Goal: Task Accomplishment & Management: Manage account settings

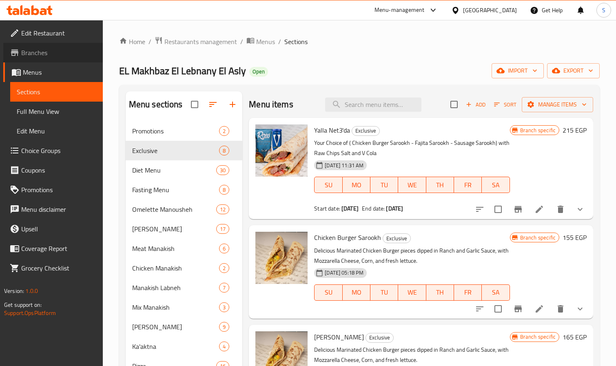
click at [51, 53] on span "Branches" at bounding box center [58, 53] width 75 height 10
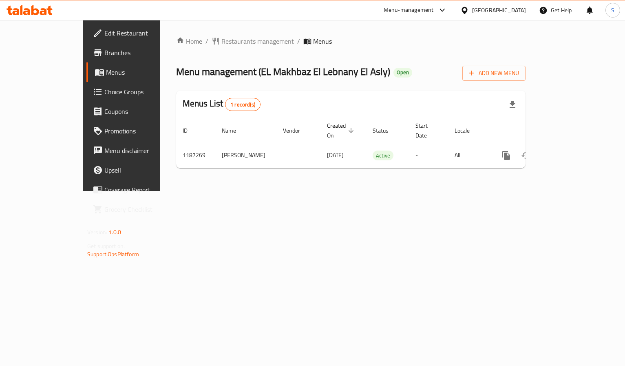
click at [191, 191] on div "Home / Restaurants management / Menus Menu management ( EL Makhbaz El Lebnany E…" at bounding box center [351, 105] width 382 height 171
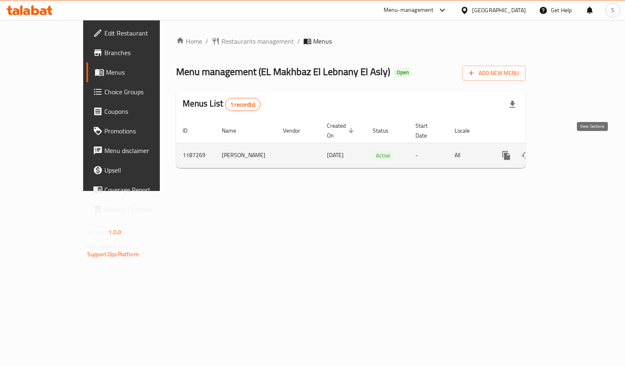
click at [570, 151] on icon "enhanced table" at bounding box center [565, 156] width 10 height 10
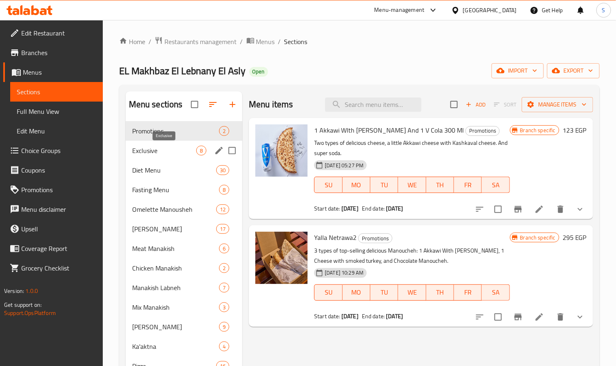
click at [161, 146] on span "Exclusive" at bounding box center [164, 151] width 64 height 10
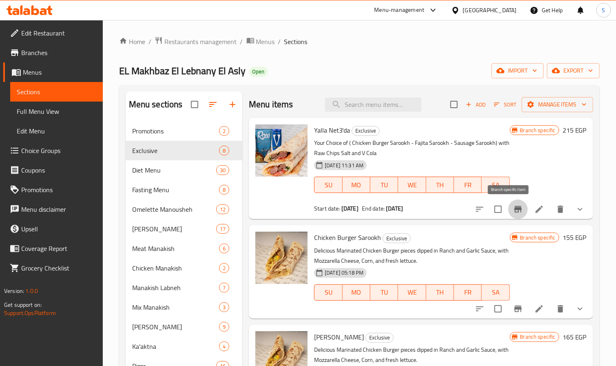
click at [513, 213] on icon "Branch-specific-item" at bounding box center [518, 209] width 10 height 10
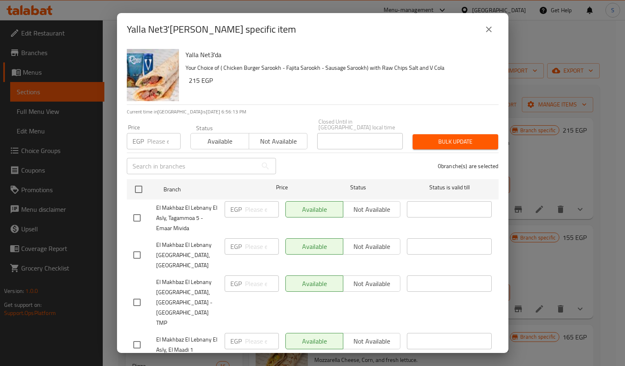
click at [489, 31] on icon "close" at bounding box center [489, 29] width 10 height 10
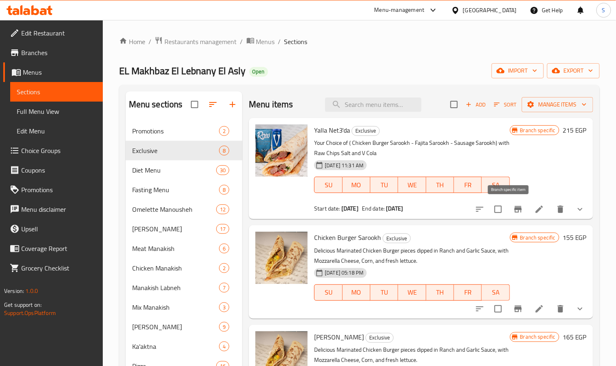
click at [514, 209] on icon "Branch-specific-item" at bounding box center [517, 209] width 7 height 7
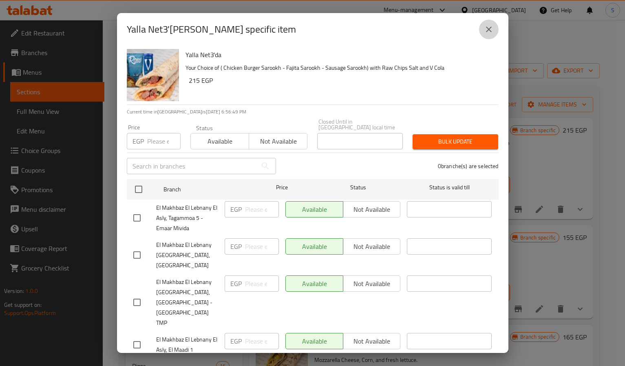
click at [487, 32] on icon "close" at bounding box center [489, 29] width 10 height 10
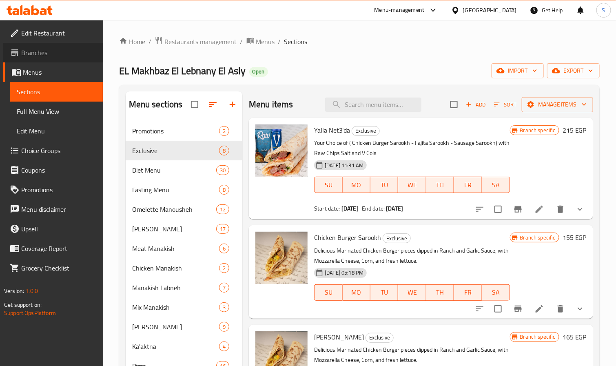
click at [45, 48] on span "Branches" at bounding box center [58, 53] width 75 height 10
